Goal: Task Accomplishment & Management: Use online tool/utility

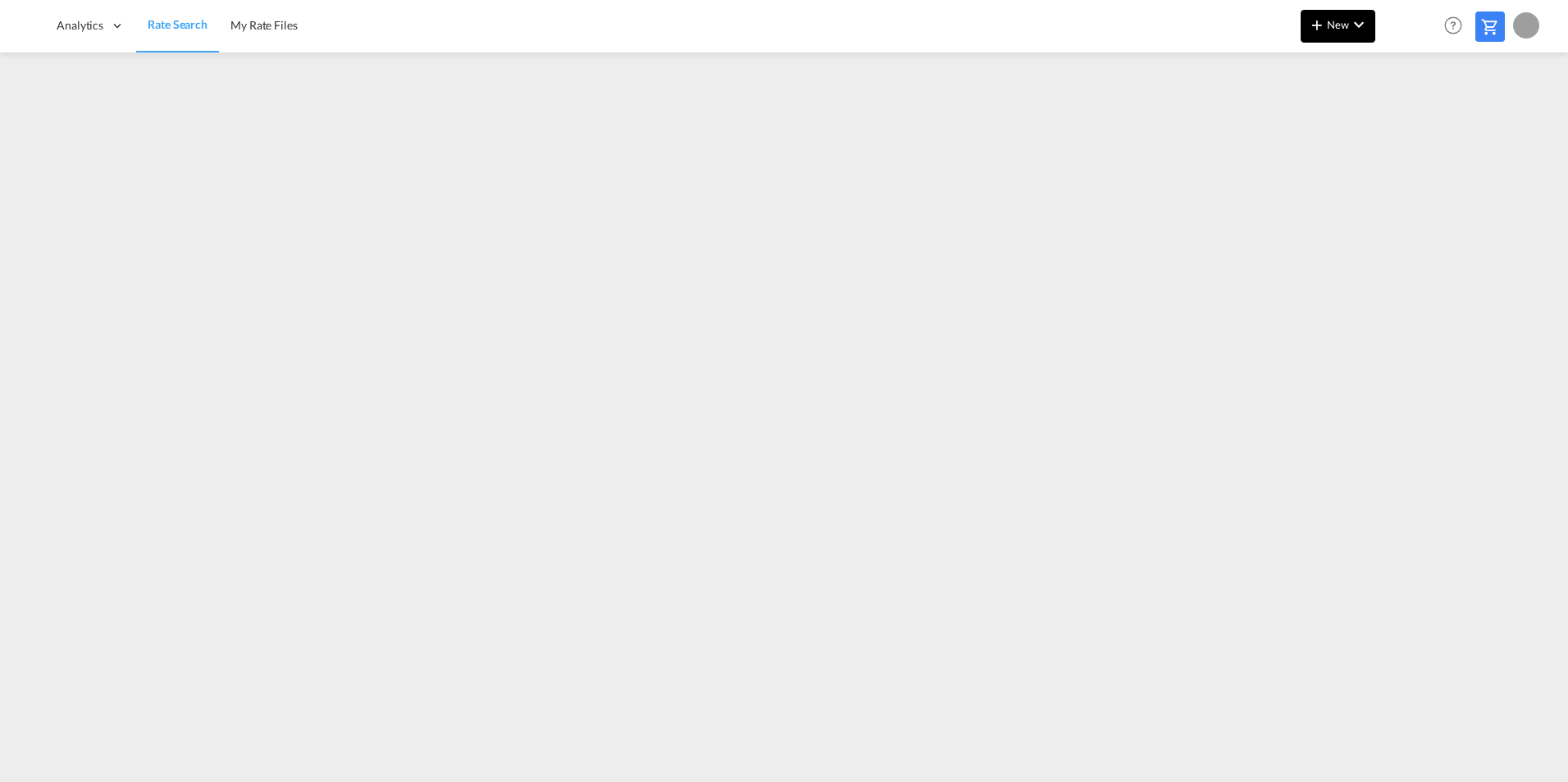
click at [1325, 22] on md-icon "icon-plus 400-fg" at bounding box center [1317, 25] width 20 height 20
click at [1426, 132] on div "Ratesheet" at bounding box center [1426, 123] width 60 height 41
click at [174, 22] on span "Rate Search" at bounding box center [177, 25] width 59 height 14
